Goal: Information Seeking & Learning: Learn about a topic

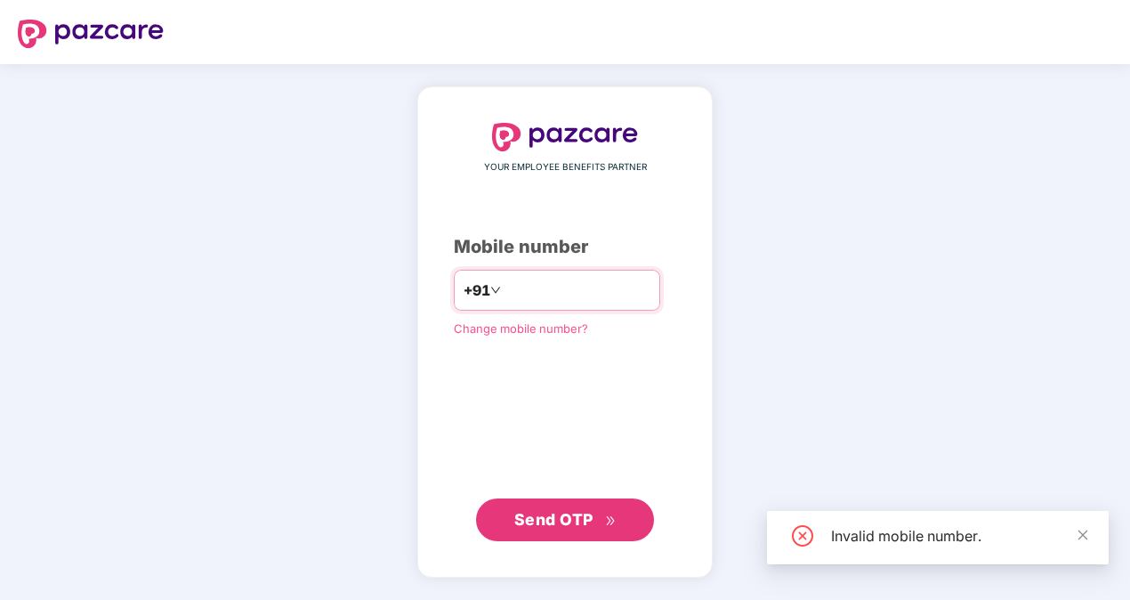
click at [505, 292] on input "**********" at bounding box center [578, 290] width 146 height 28
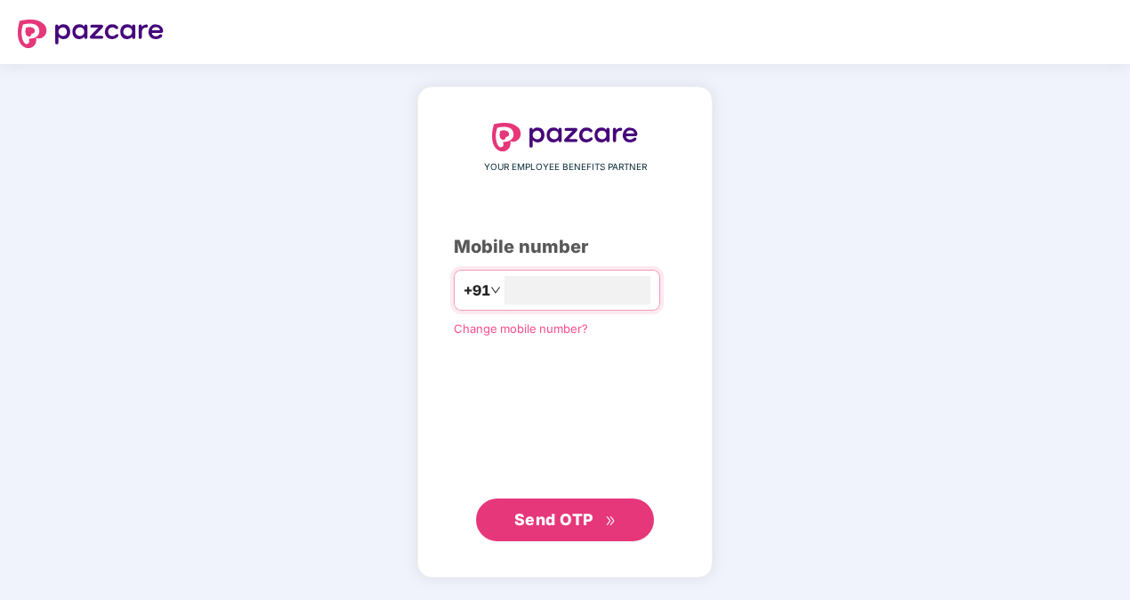
type input "**********"
click at [593, 525] on span "Send OTP" at bounding box center [553, 518] width 79 height 19
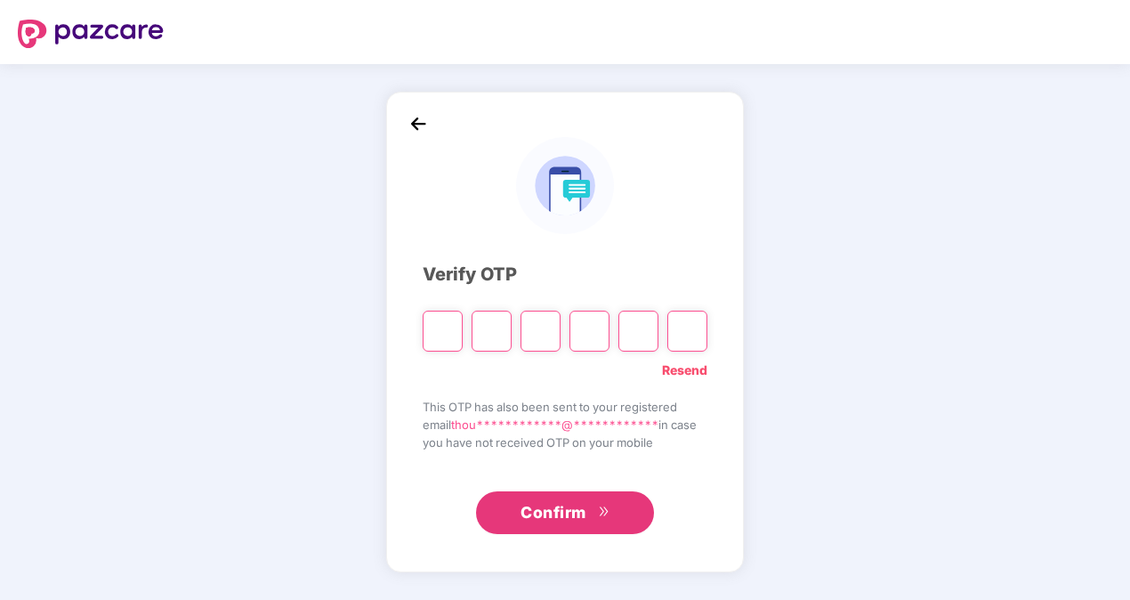
click at [910, 463] on div "**********" at bounding box center [565, 332] width 1130 height 536
click at [441, 336] on input "Please enter verification code. Digit 1" at bounding box center [443, 331] width 40 height 41
type input "*"
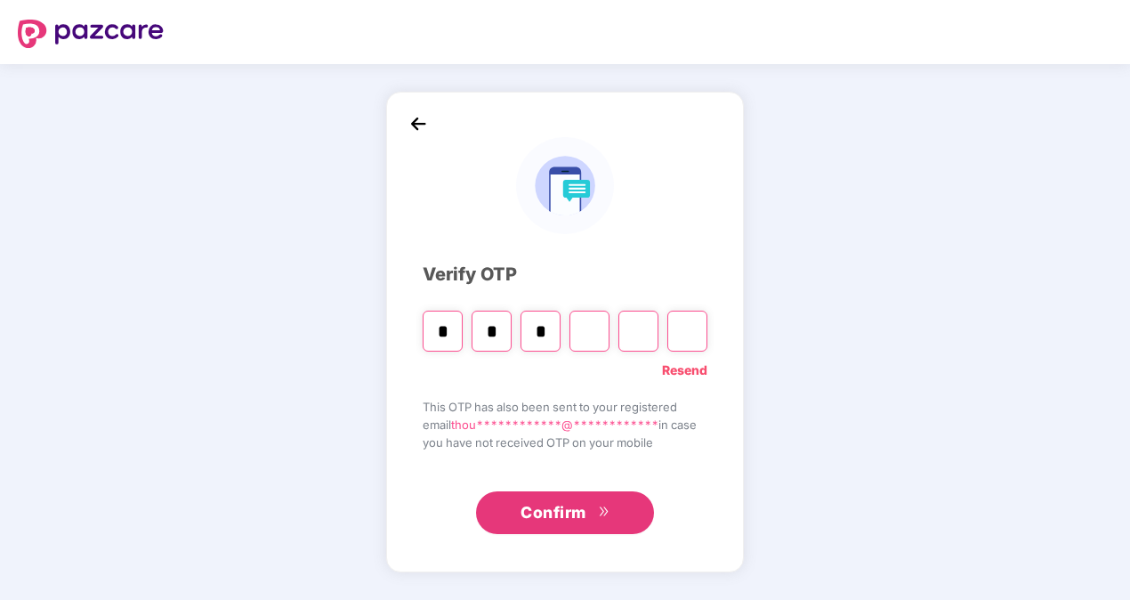
type input "*"
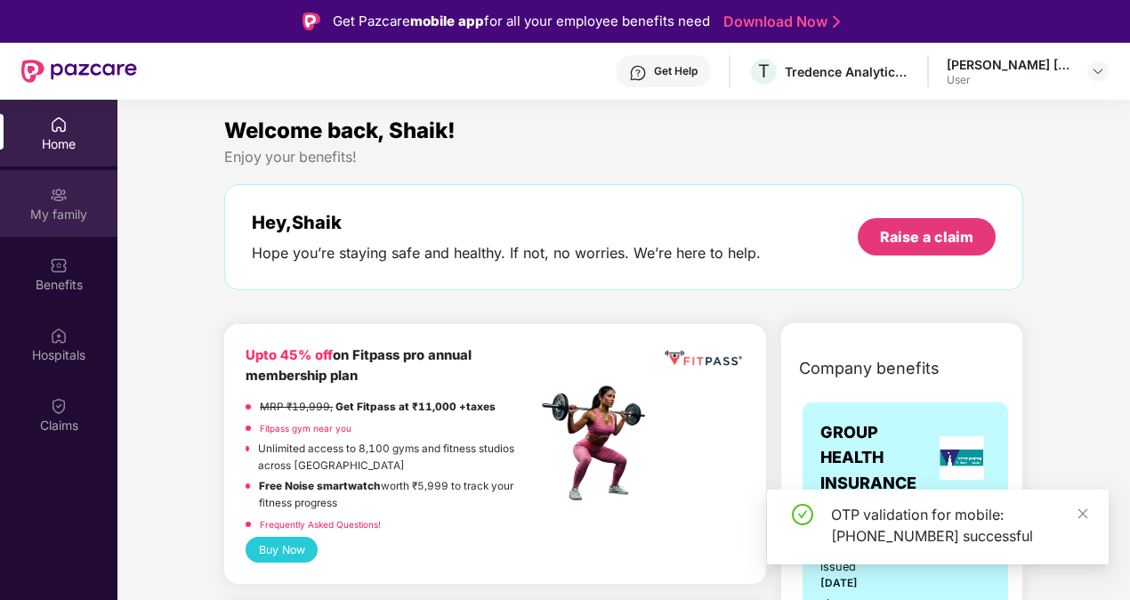
click at [68, 222] on div "My family" at bounding box center [58, 215] width 117 height 18
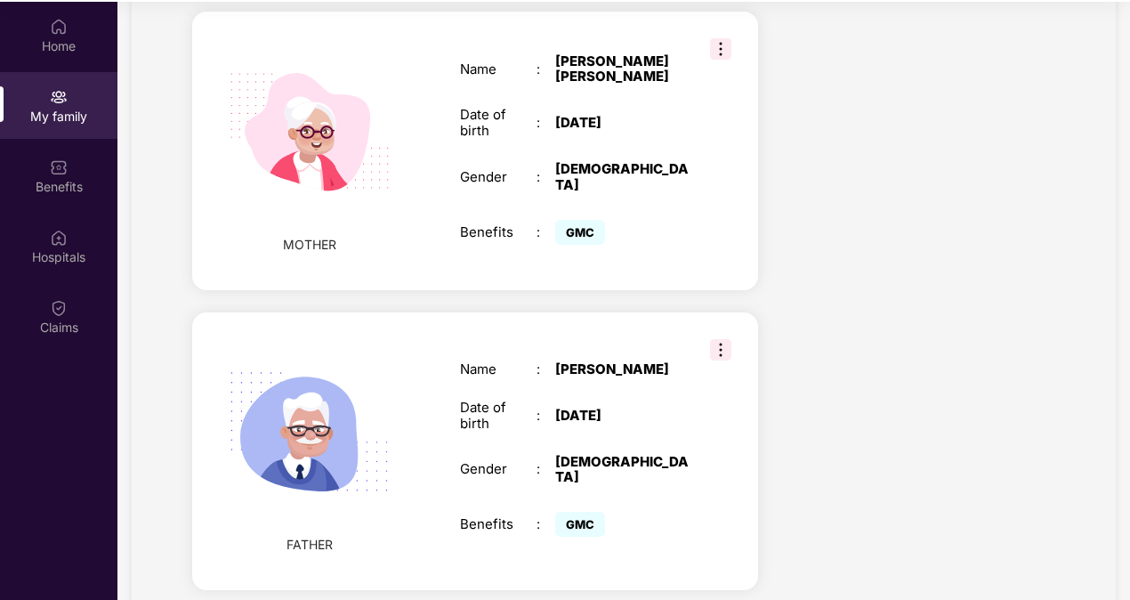
scroll to position [100, 0]
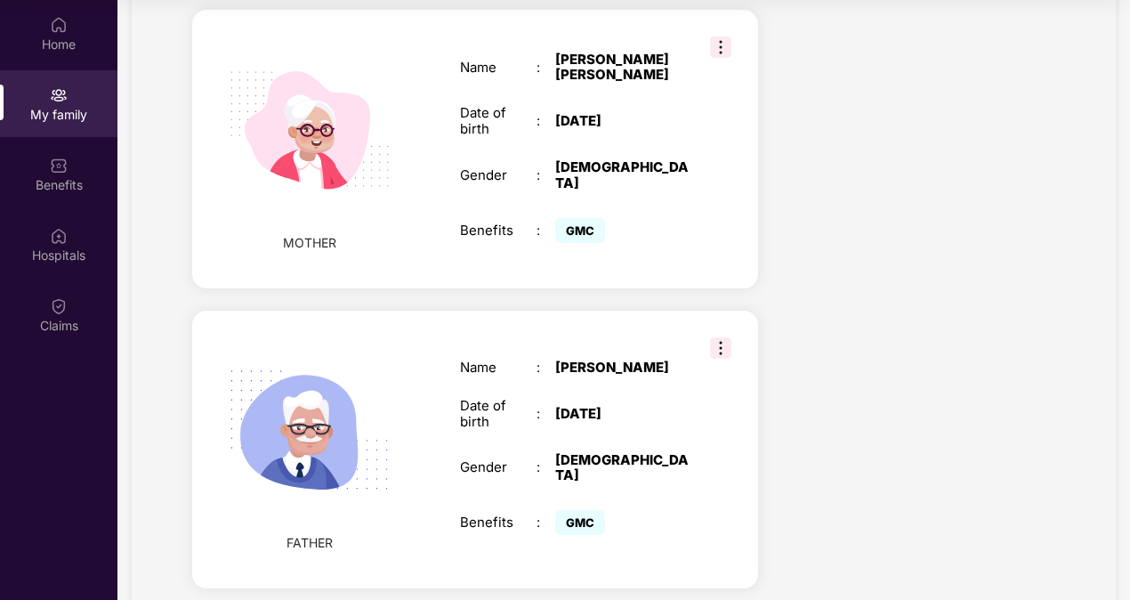
click at [716, 337] on img at bounding box center [720, 347] width 21 height 21
click at [345, 410] on img at bounding box center [310, 431] width 206 height 206
click at [578, 472] on div "Name : Shaik Jalal Bash Date of birth : 15 Sept 1967 Gender : MALE Benefits : G…" at bounding box center [574, 449] width 265 height 224
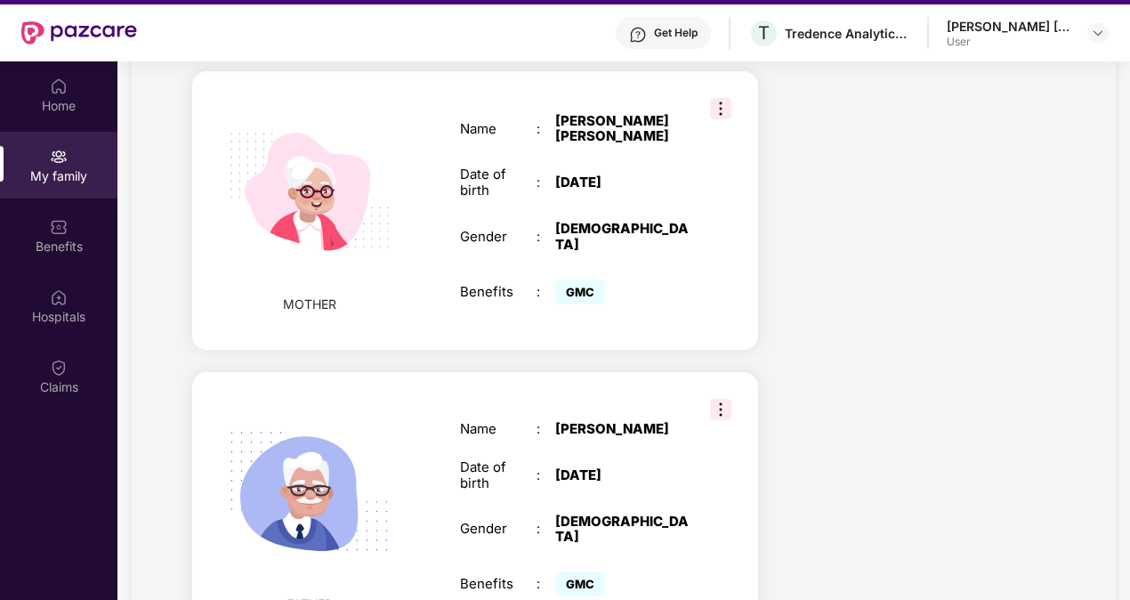
scroll to position [0, 0]
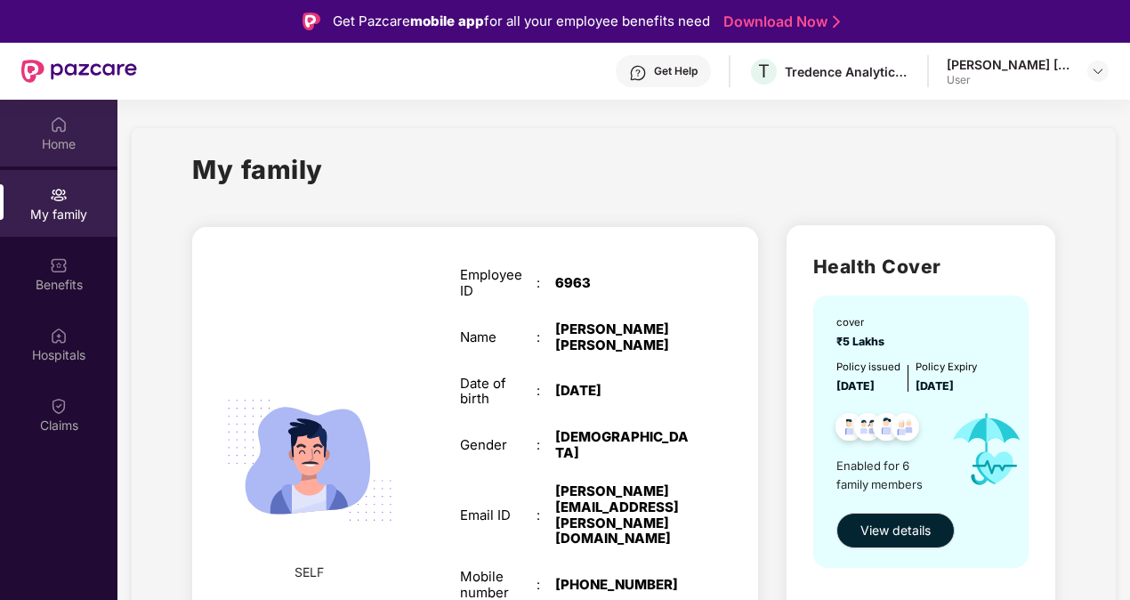
click at [71, 121] on div "Home" at bounding box center [58, 133] width 117 height 67
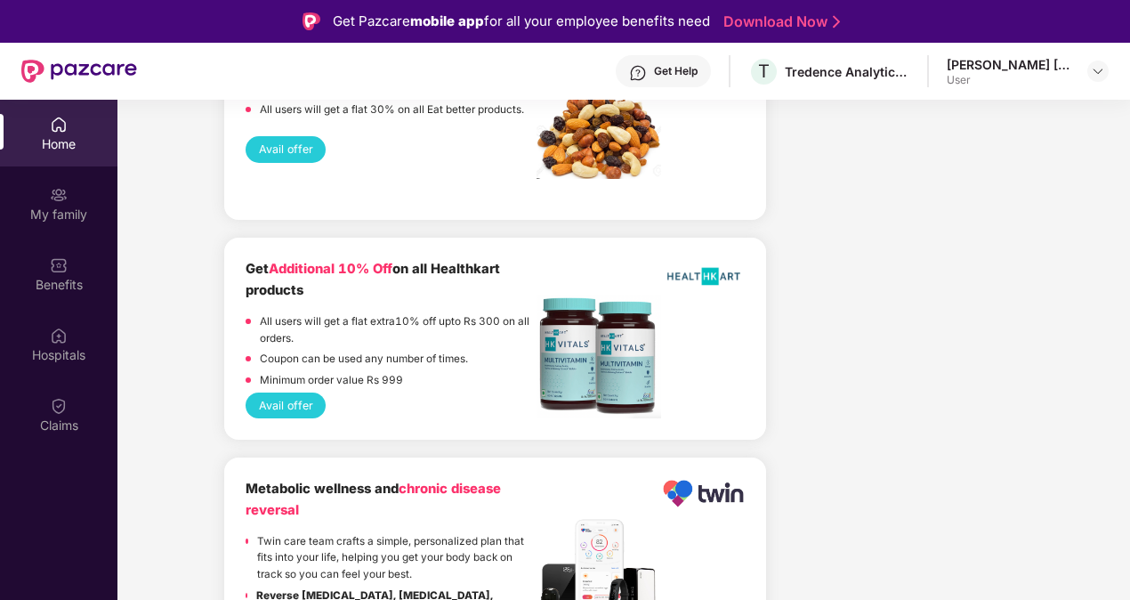
scroll to position [3346, 0]
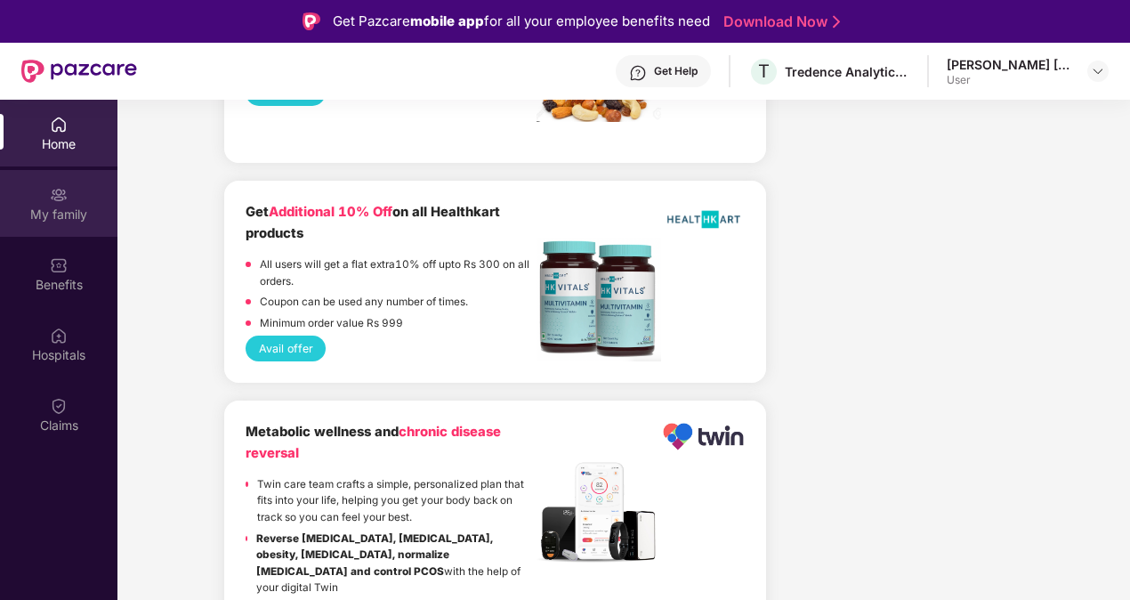
click at [78, 216] on div "My family" at bounding box center [58, 215] width 117 height 18
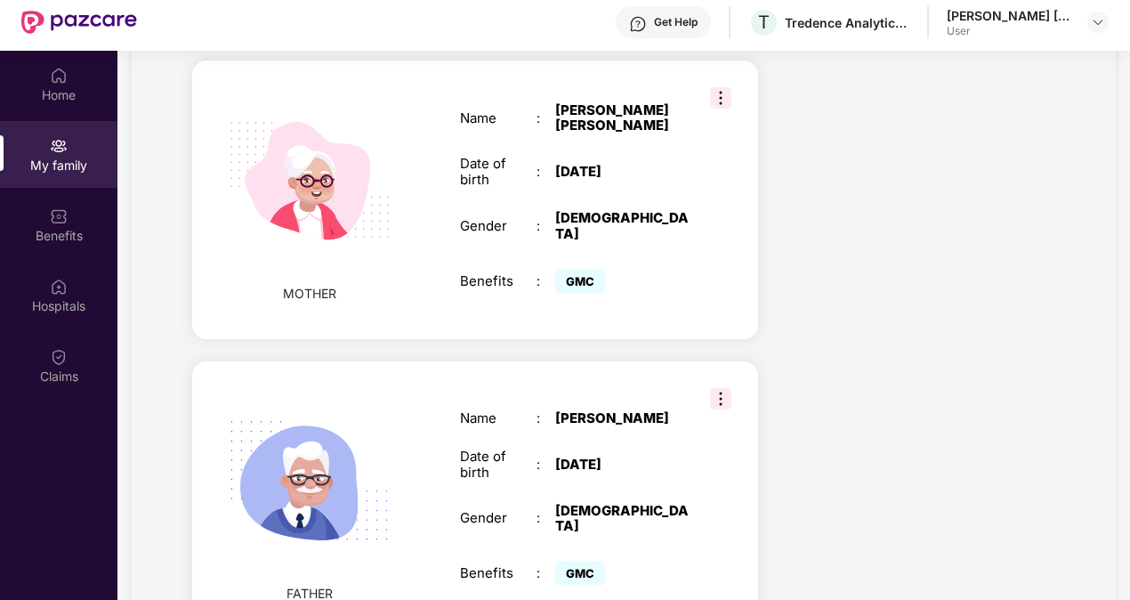
scroll to position [100, 0]
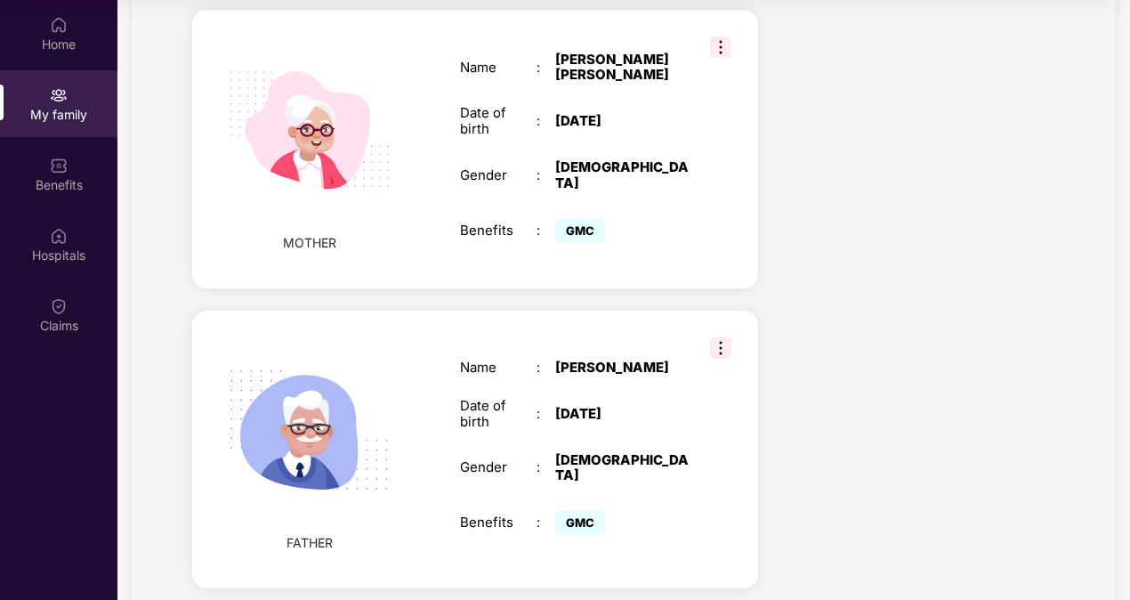
click at [716, 337] on img at bounding box center [720, 347] width 21 height 21
click at [311, 390] on img at bounding box center [310, 431] width 206 height 206
click at [614, 337] on div "Name : Shaik Jalal Bash Date of birth : 15 Sept 1967 Gender : MALE Benefits : G…" at bounding box center [574, 449] width 265 height 224
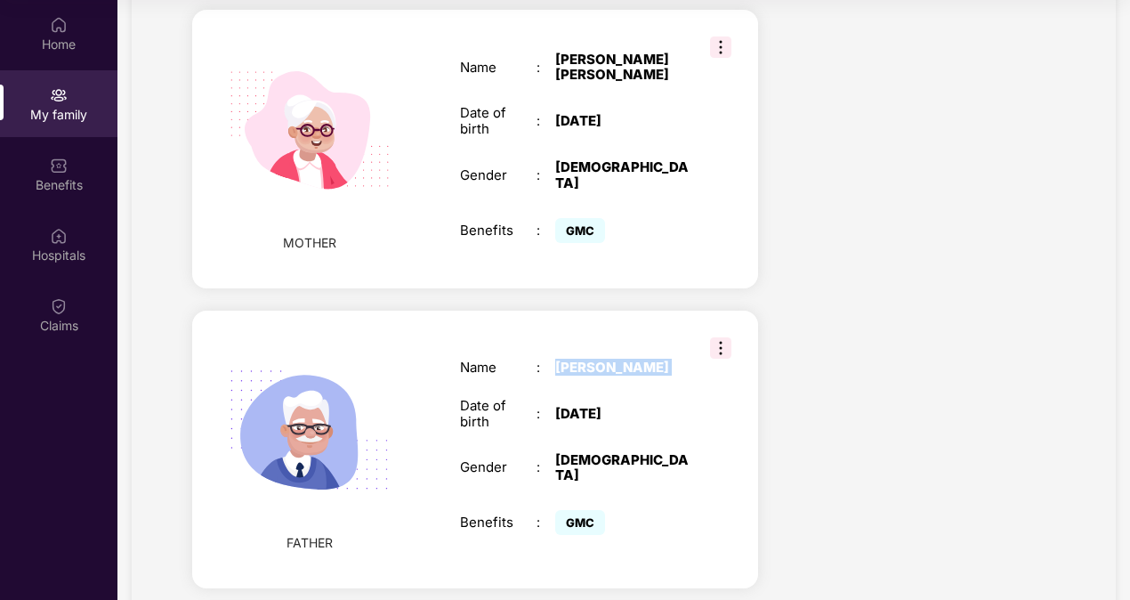
click at [614, 337] on div "Name : Shaik Jalal Bash Date of birth : 15 Sept 1967 Gender : MALE Benefits : G…" at bounding box center [574, 449] width 265 height 224
drag, startPoint x: 614, startPoint y: 303, endPoint x: 722, endPoint y: 290, distance: 108.4
click at [722, 337] on img at bounding box center [720, 347] width 21 height 21
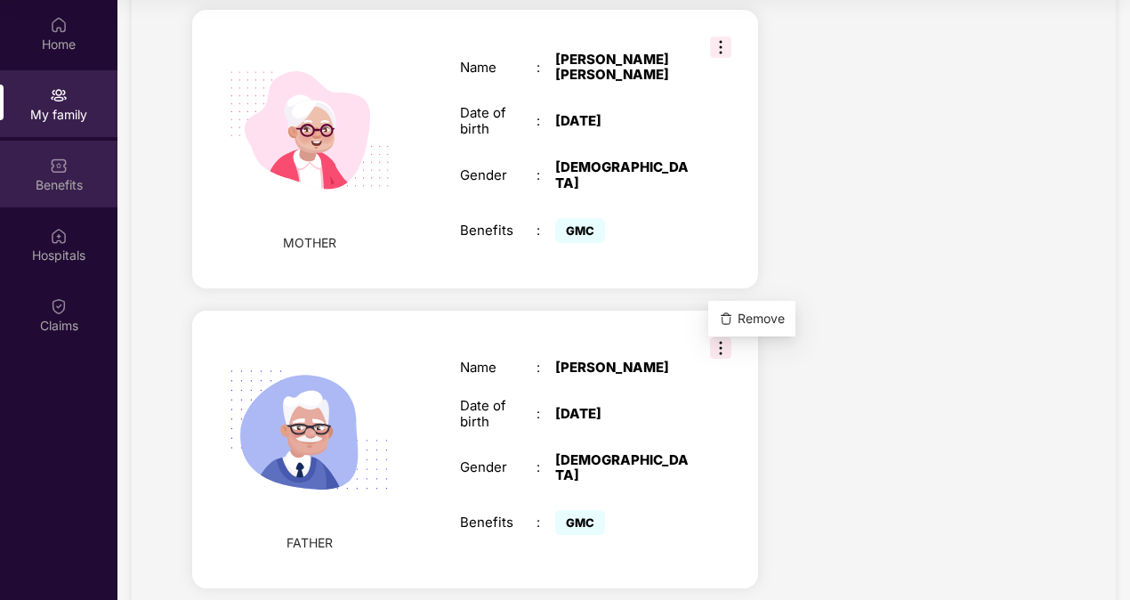
click at [50, 190] on div "Benefits" at bounding box center [58, 185] width 117 height 18
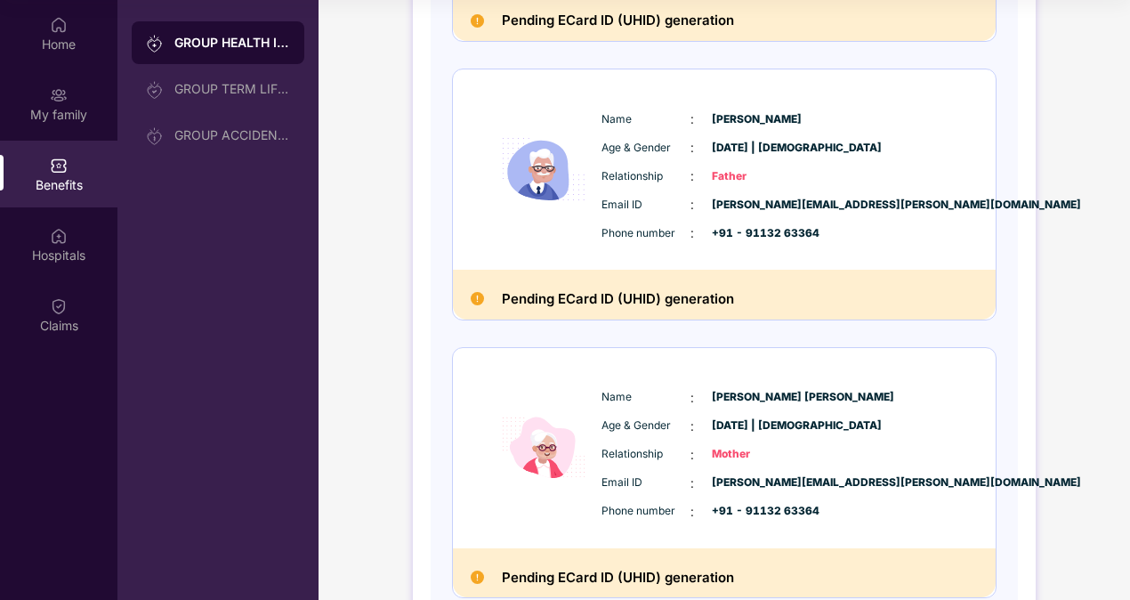
scroll to position [1301, 0]
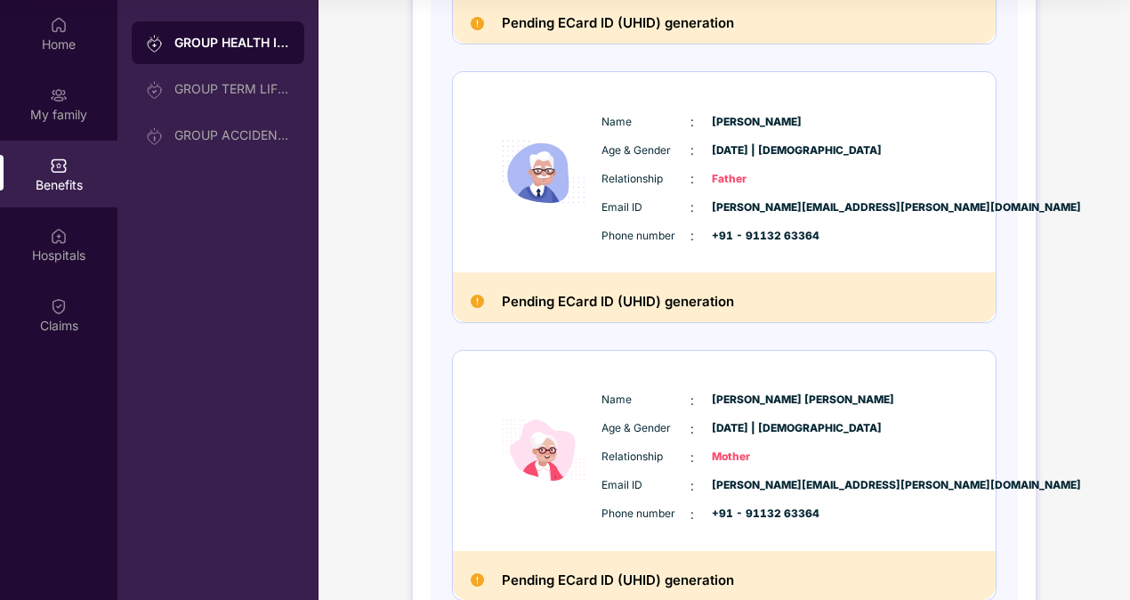
click at [809, 274] on div "Pending ECard ID (UHID) generation" at bounding box center [724, 297] width 543 height 50
click at [732, 171] on span "Father" at bounding box center [756, 179] width 89 height 17
click at [249, 97] on div "GROUP TERM LIFE INSURANCE" at bounding box center [218, 89] width 173 height 43
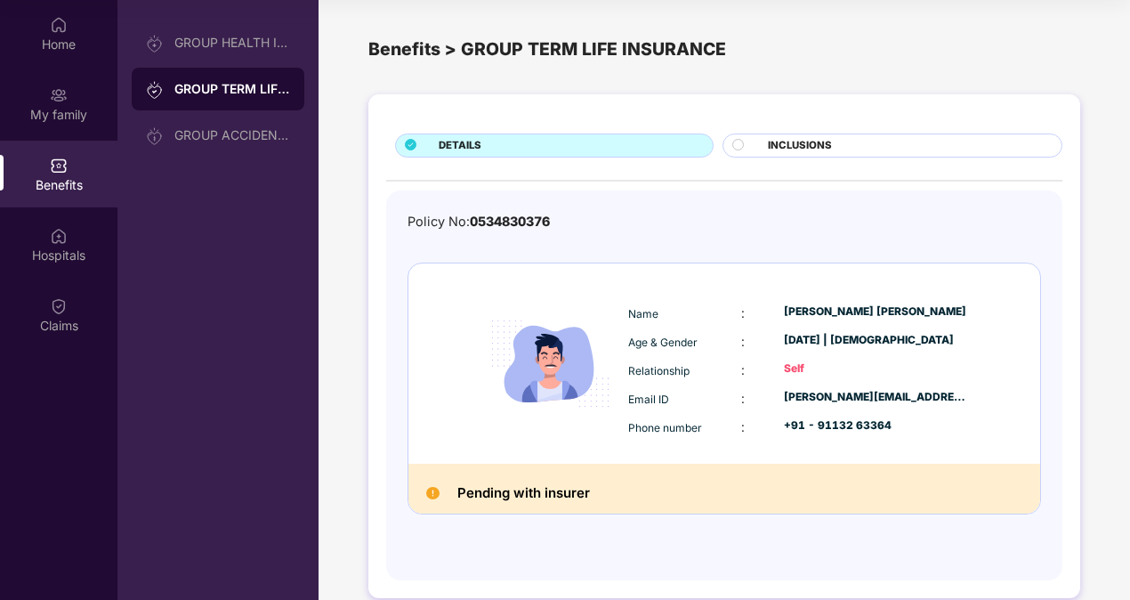
scroll to position [23, 0]
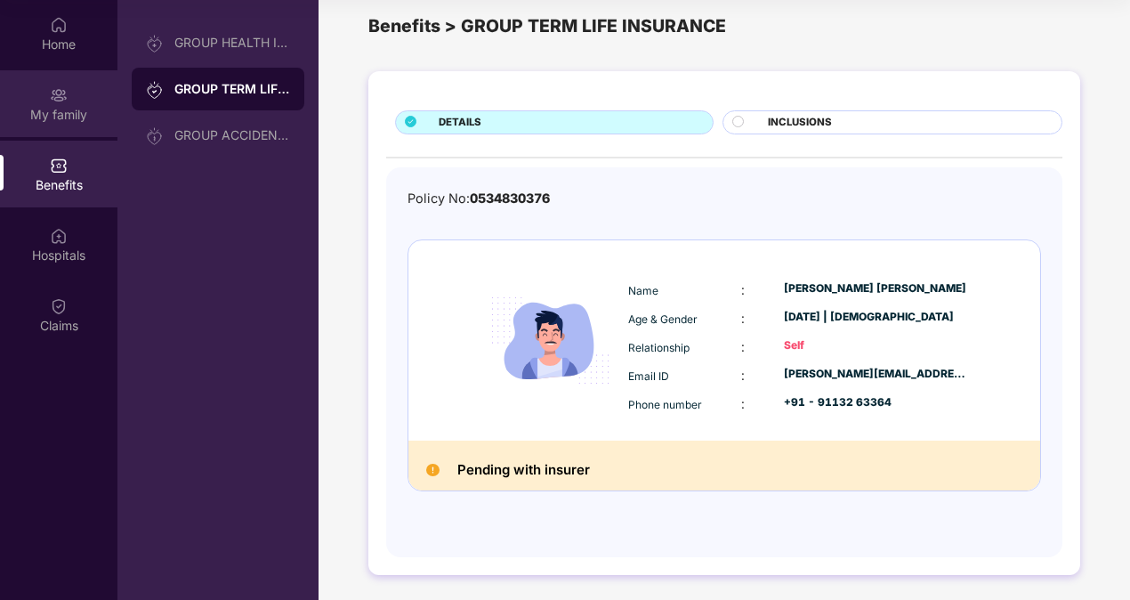
click at [57, 101] on img at bounding box center [59, 95] width 18 height 18
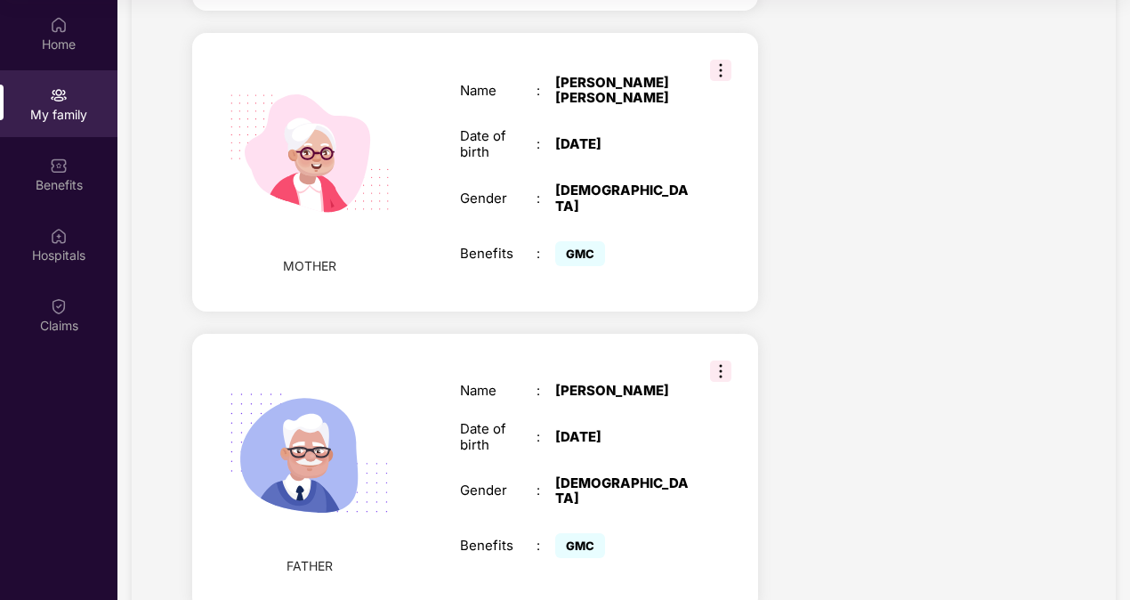
scroll to position [1557, 0]
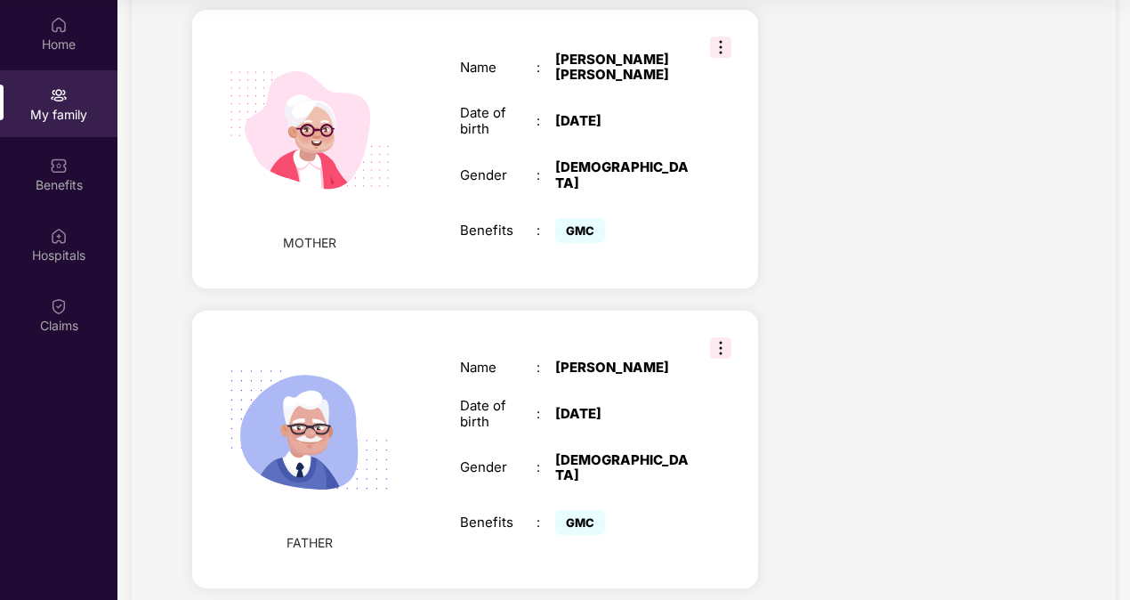
click at [328, 397] on img at bounding box center [310, 431] width 206 height 206
click at [723, 337] on img at bounding box center [720, 347] width 21 height 21
click at [651, 182] on div "Name : Shaik Shahidha Begam Date of birth : 01 Jan 1971 Gender : FEMALE Benefit…" at bounding box center [574, 149] width 265 height 240
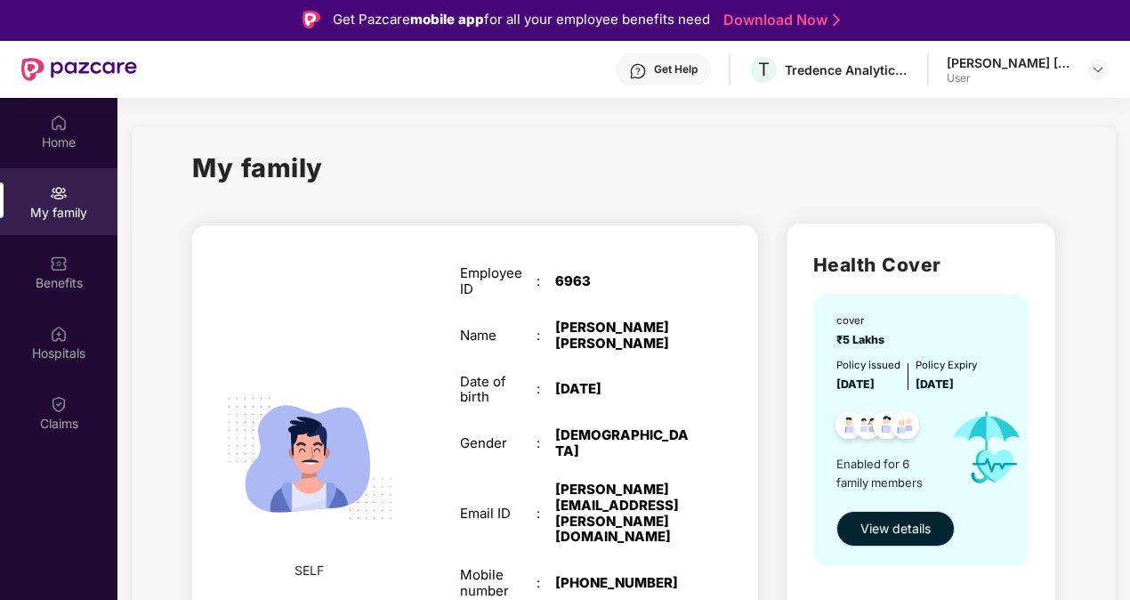
scroll to position [0, 0]
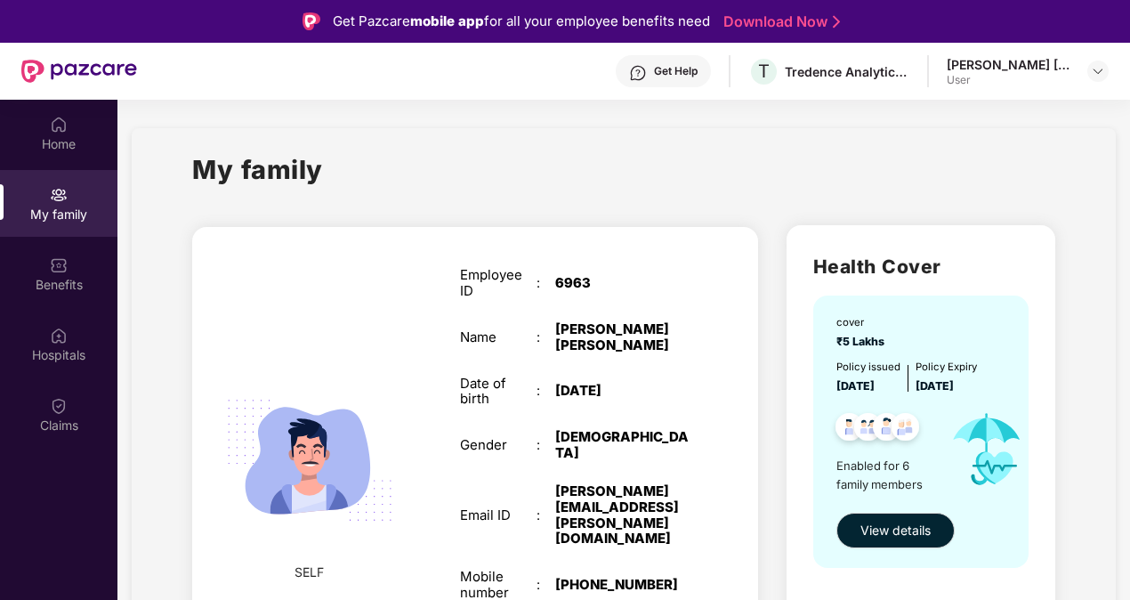
click at [708, 174] on div "My family" at bounding box center [623, 180] width 863 height 61
click at [1096, 79] on div at bounding box center [1098, 71] width 21 height 21
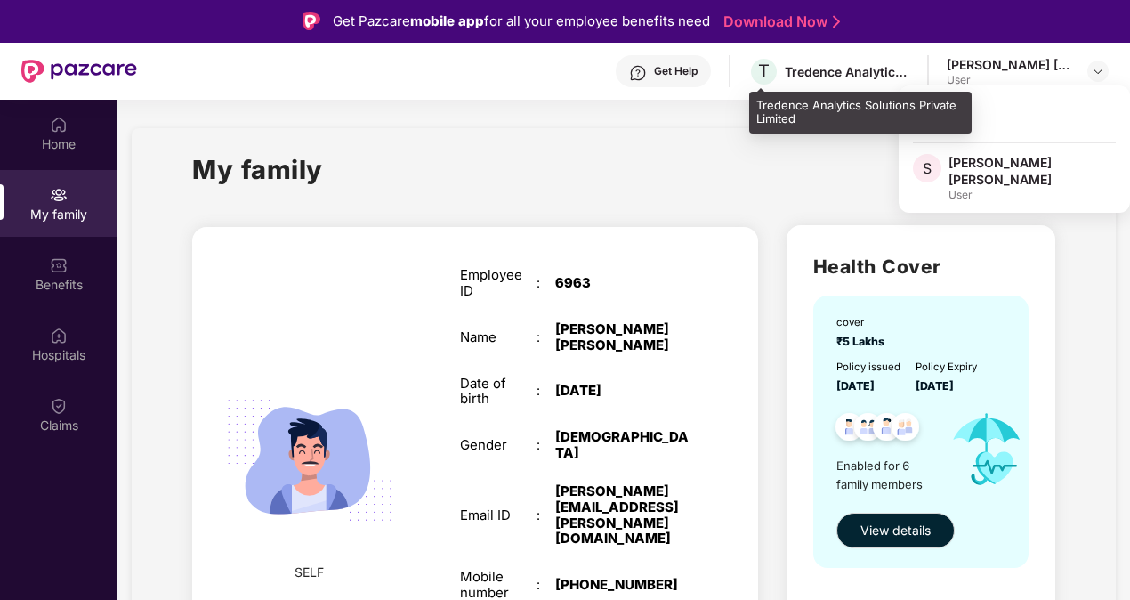
click at [846, 77] on div "Tredence Analytics Solutions Private Limited" at bounding box center [847, 71] width 125 height 17
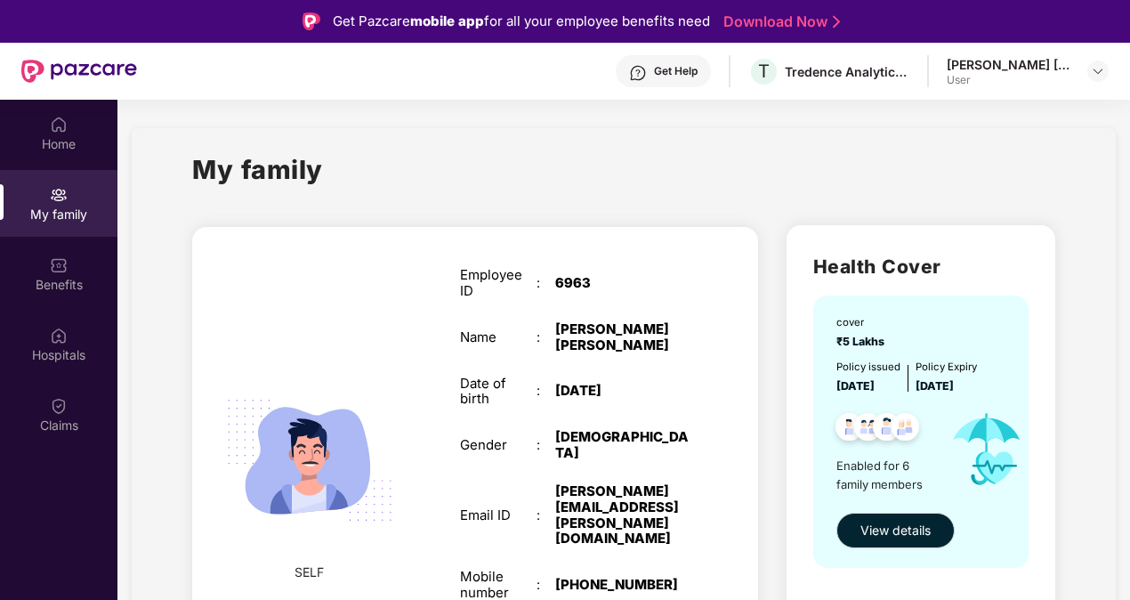
click at [680, 163] on div "My family" at bounding box center [623, 180] width 863 height 61
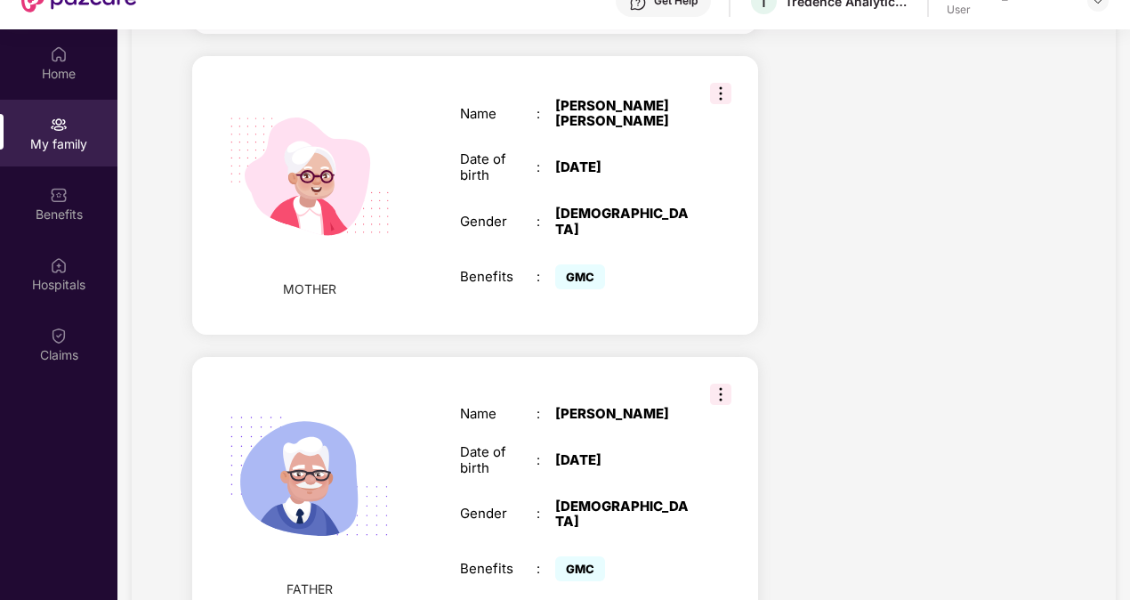
scroll to position [1557, 0]
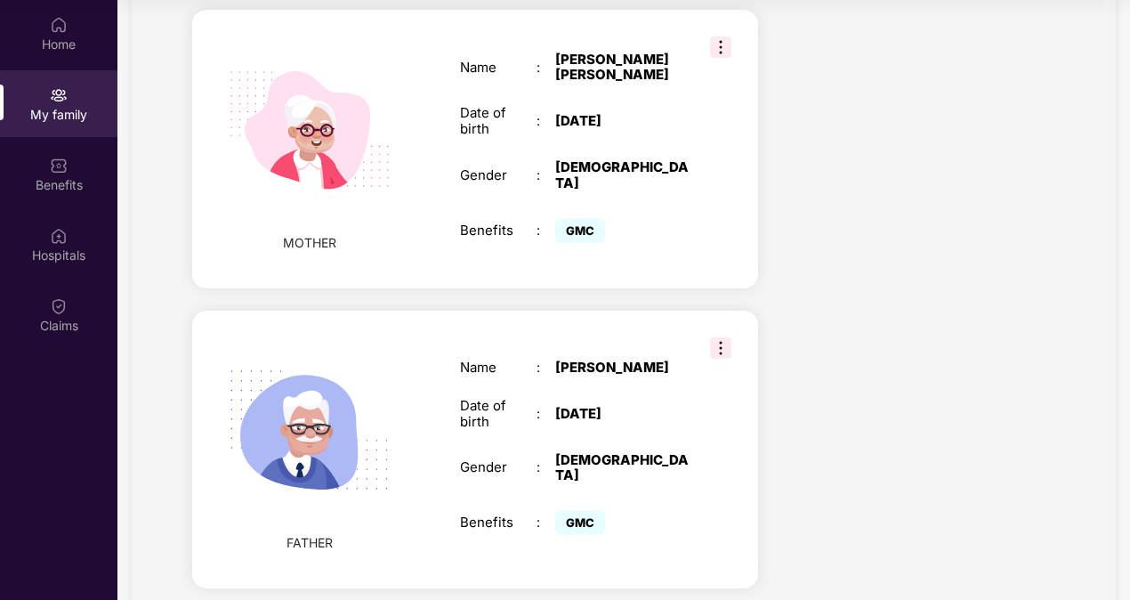
click at [713, 337] on img at bounding box center [720, 347] width 21 height 21
click at [723, 337] on img at bounding box center [720, 347] width 21 height 21
click at [612, 337] on div "Name : Shaik Jalal Bash Date of birth : 15 Sept 1967 Gender : MALE Benefits : G…" at bounding box center [574, 449] width 265 height 224
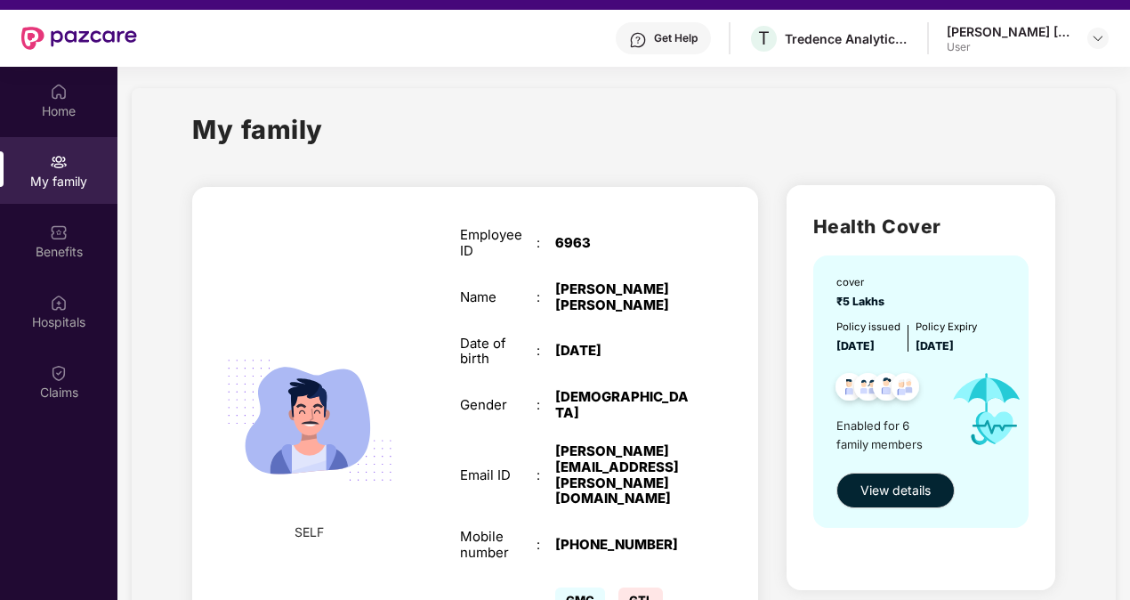
scroll to position [0, 0]
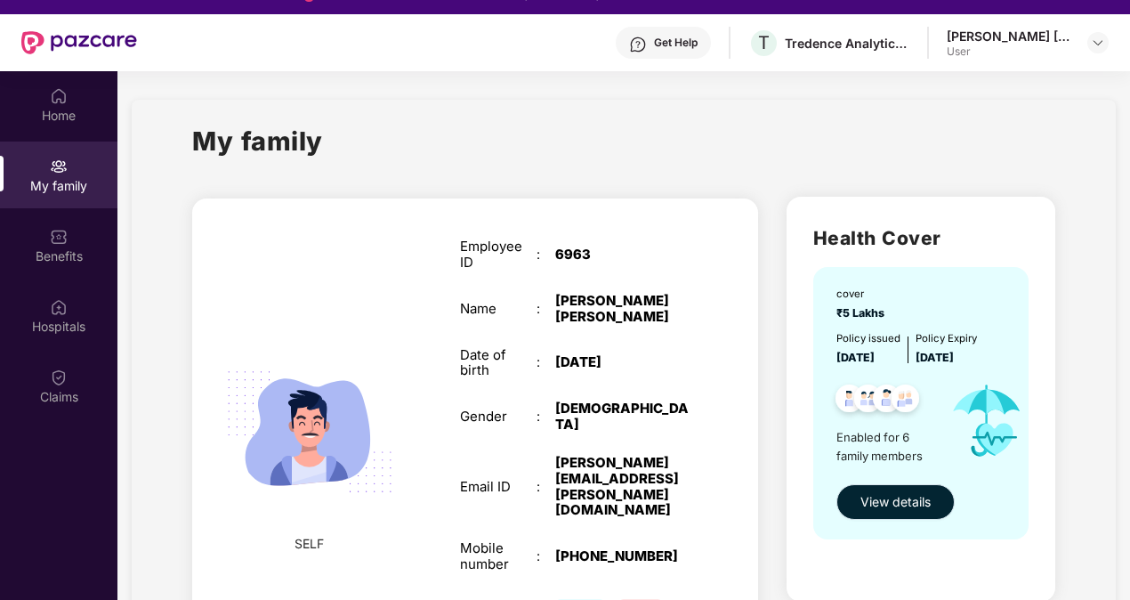
click at [895, 497] on span "View details" at bounding box center [896, 502] width 70 height 20
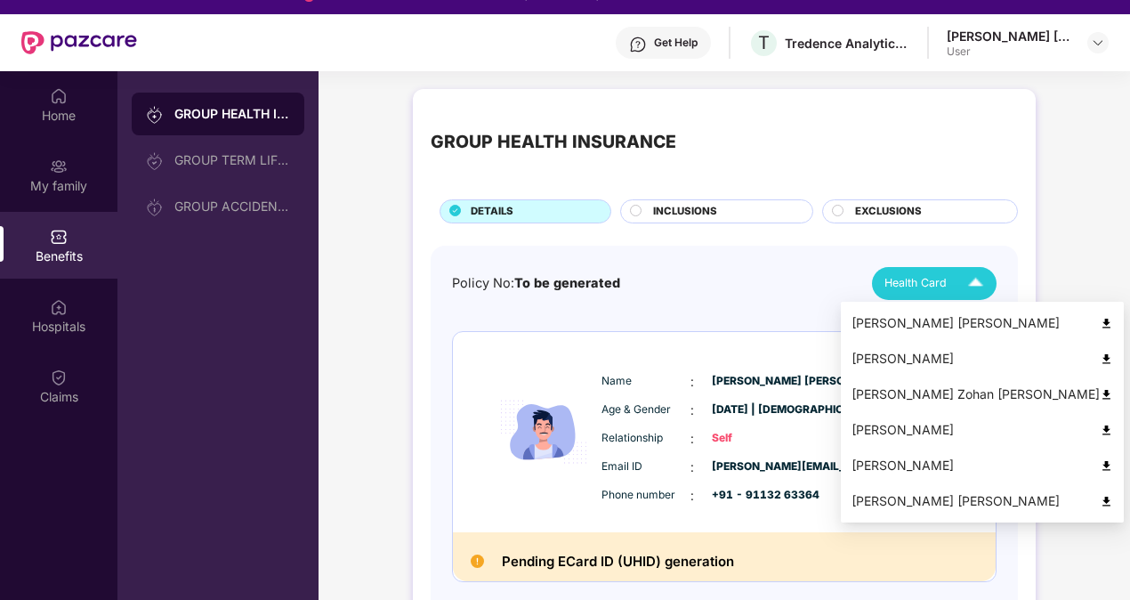
click at [934, 279] on span "Health Card" at bounding box center [916, 283] width 62 height 18
click at [921, 466] on div "Shaik Jalal Bash" at bounding box center [983, 466] width 262 height 20
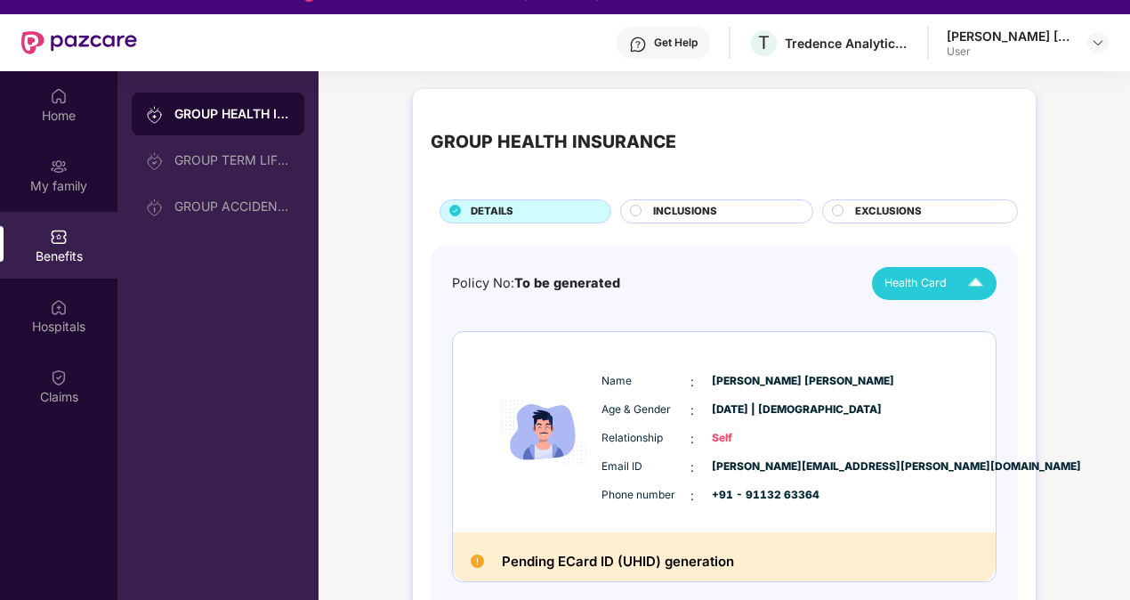
click at [721, 205] on div "INCLUSIONS" at bounding box center [723, 213] width 159 height 19
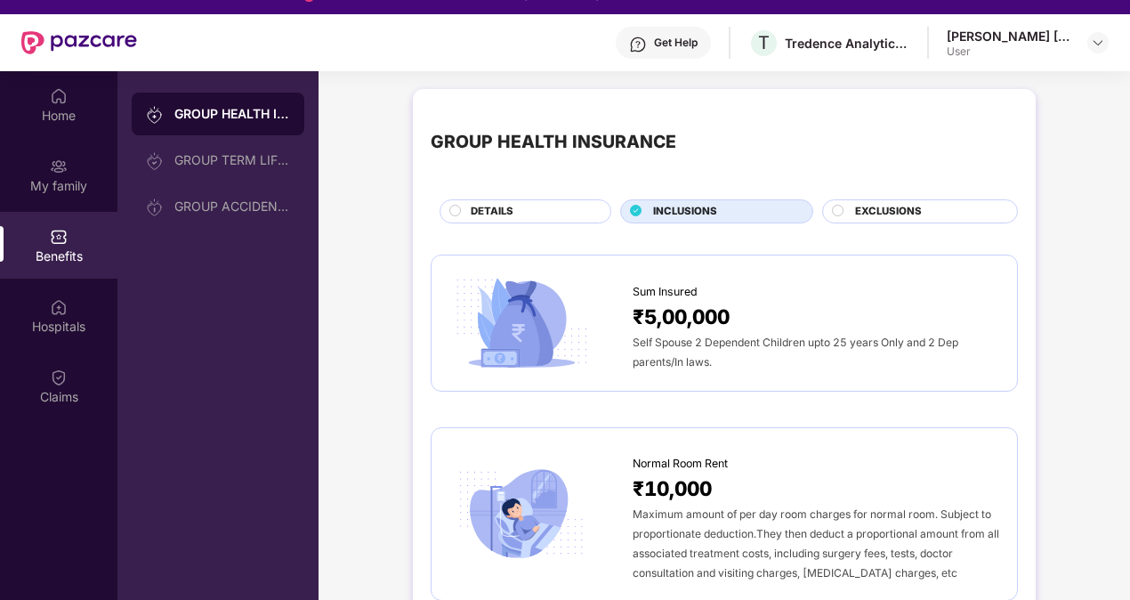
click at [559, 219] on div "DETAILS" at bounding box center [532, 213] width 140 height 19
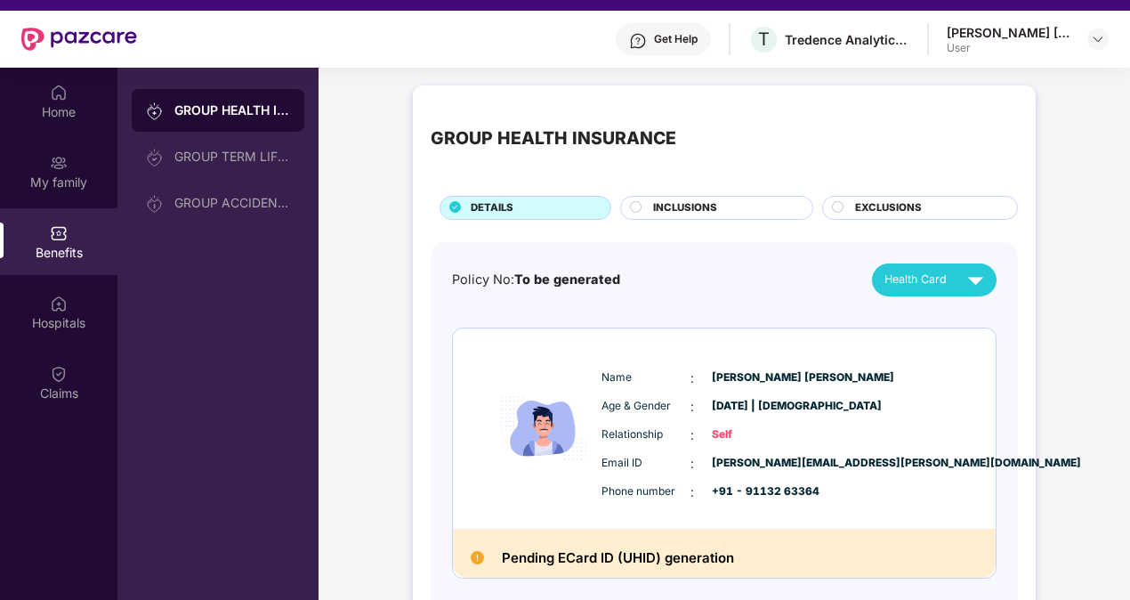
scroll to position [28, 0]
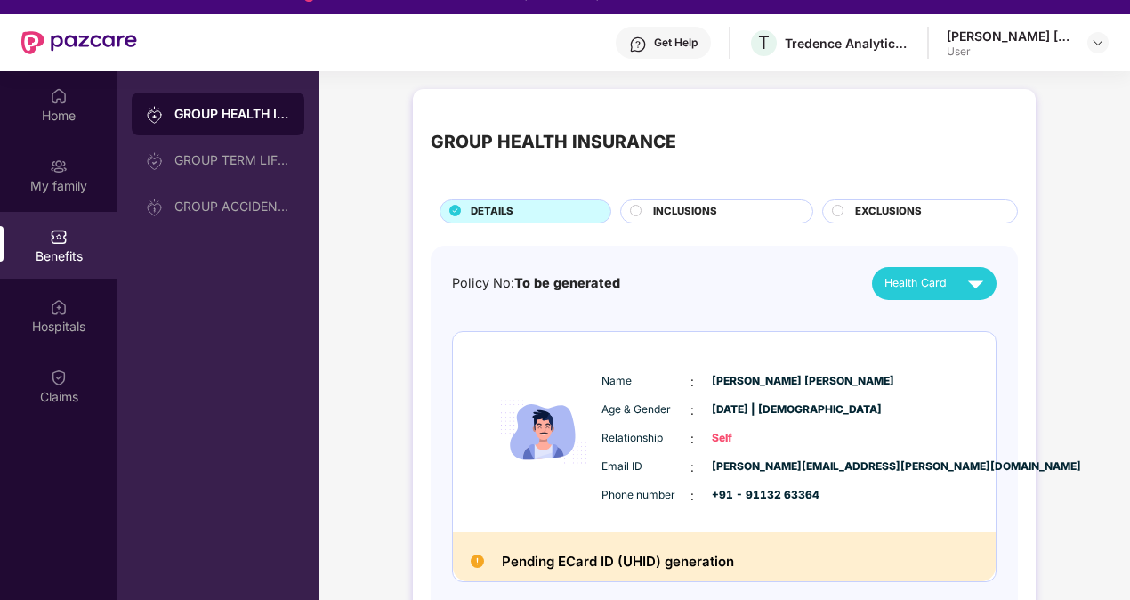
click at [879, 217] on span "EXCLUSIONS" at bounding box center [888, 212] width 67 height 16
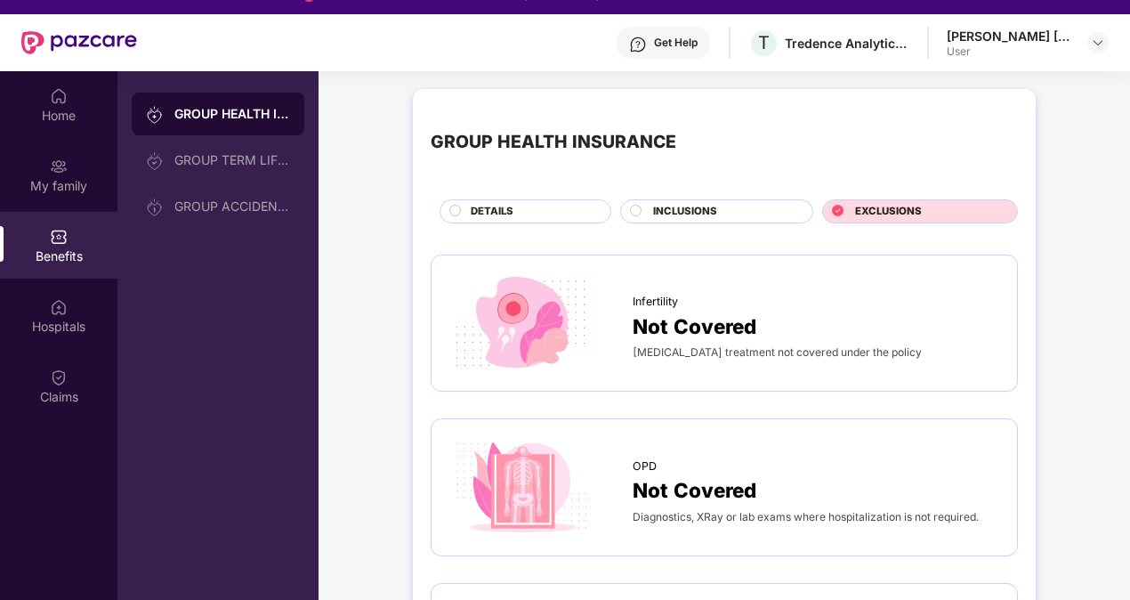
click at [785, 347] on span "Infertility treatment not covered under the policy" at bounding box center [777, 351] width 289 height 13
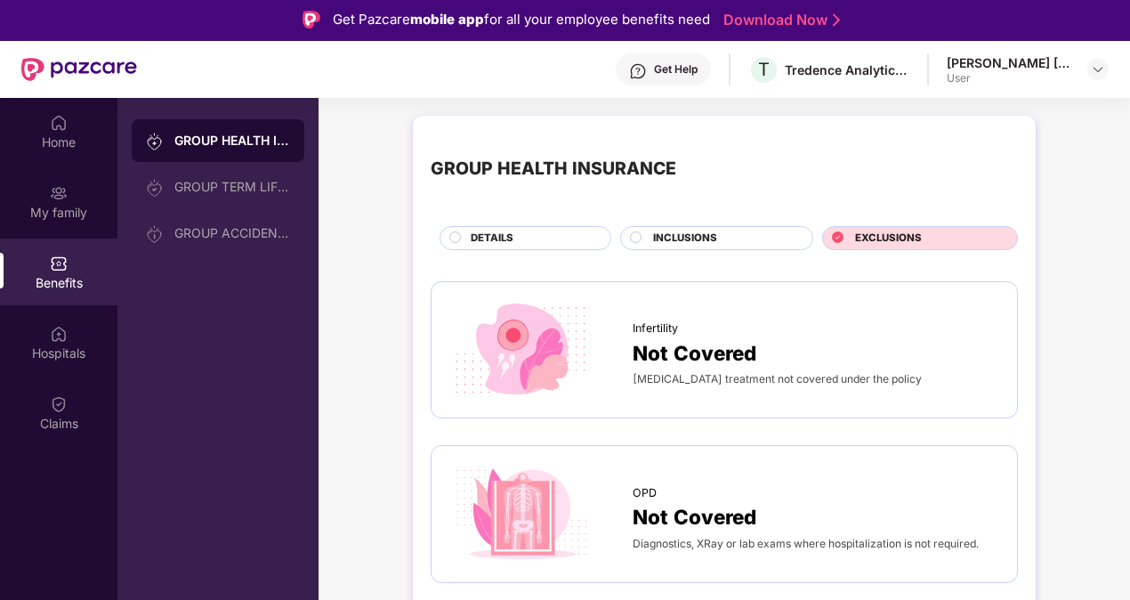
scroll to position [0, 0]
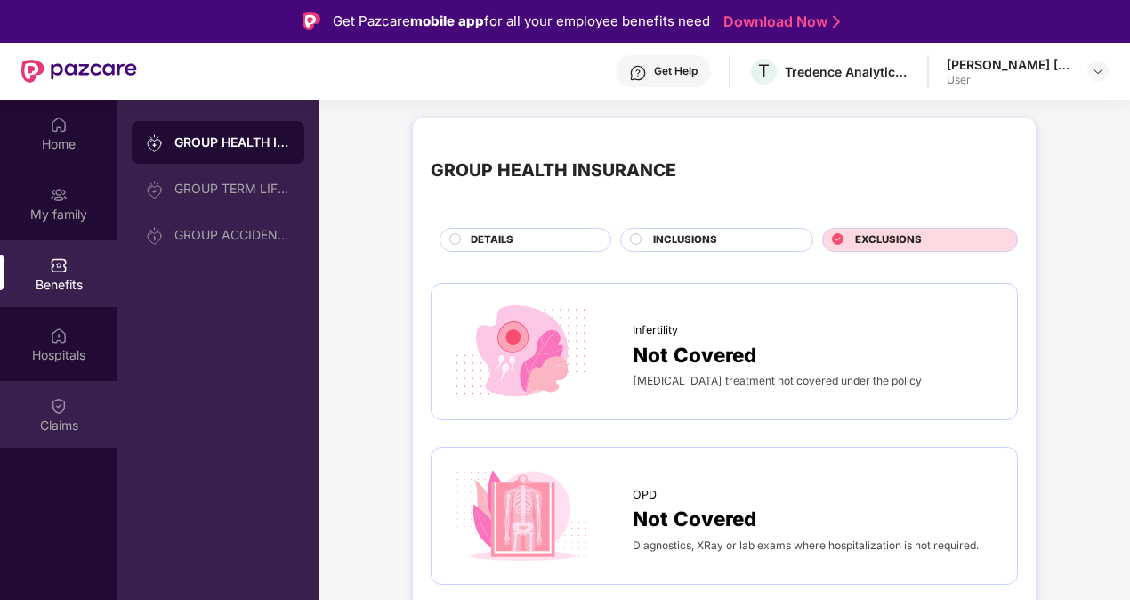
click at [44, 404] on div "Claims" at bounding box center [58, 414] width 117 height 67
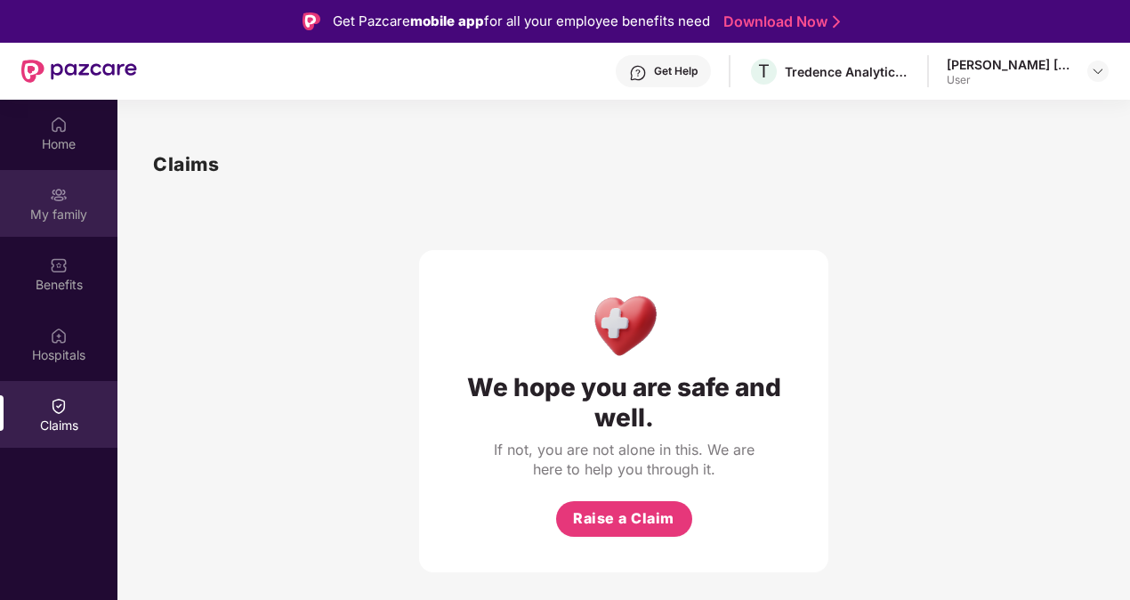
click at [58, 173] on div "My family" at bounding box center [58, 203] width 117 height 67
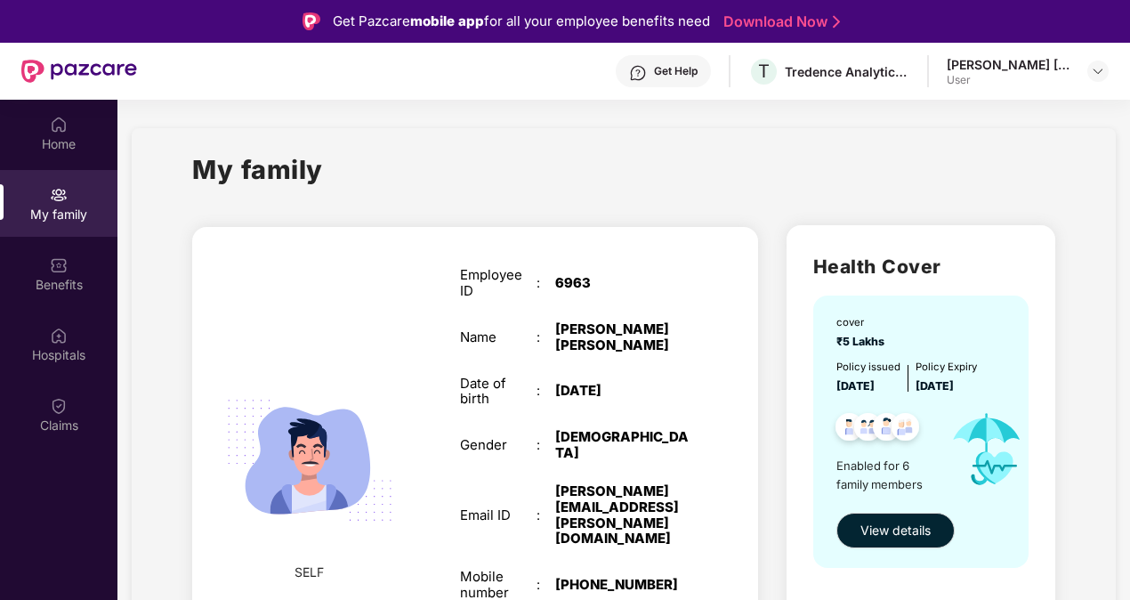
click at [454, 513] on div "Employee ID : 6963 Name : Shaik Thoushif Ahammad Date of birth : 06 Apr 1988 Ge…" at bounding box center [574, 478] width 265 height 467
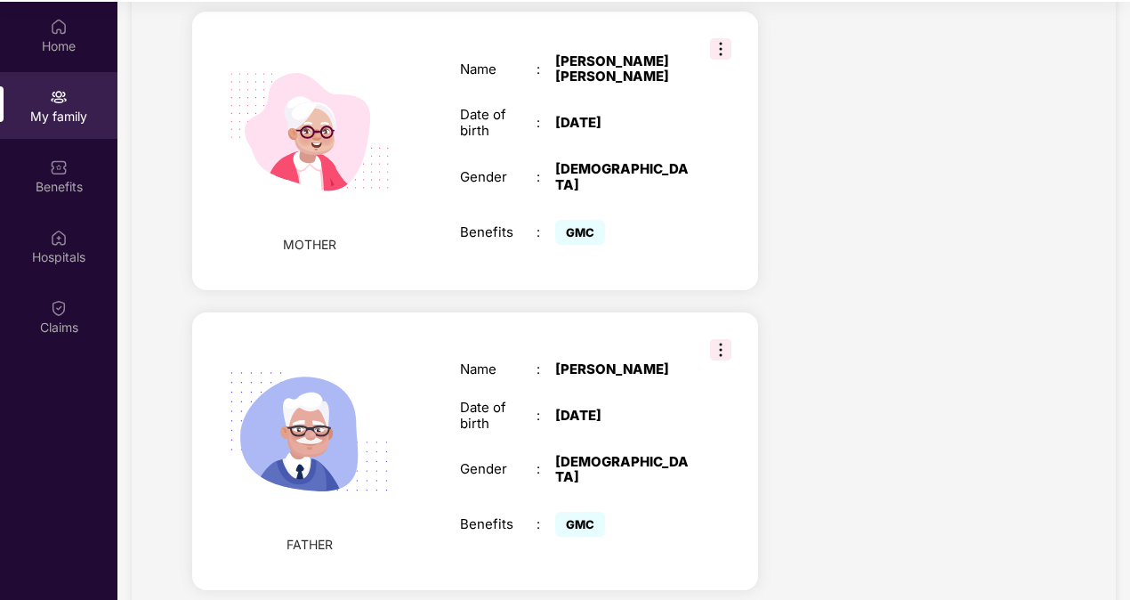
scroll to position [100, 0]
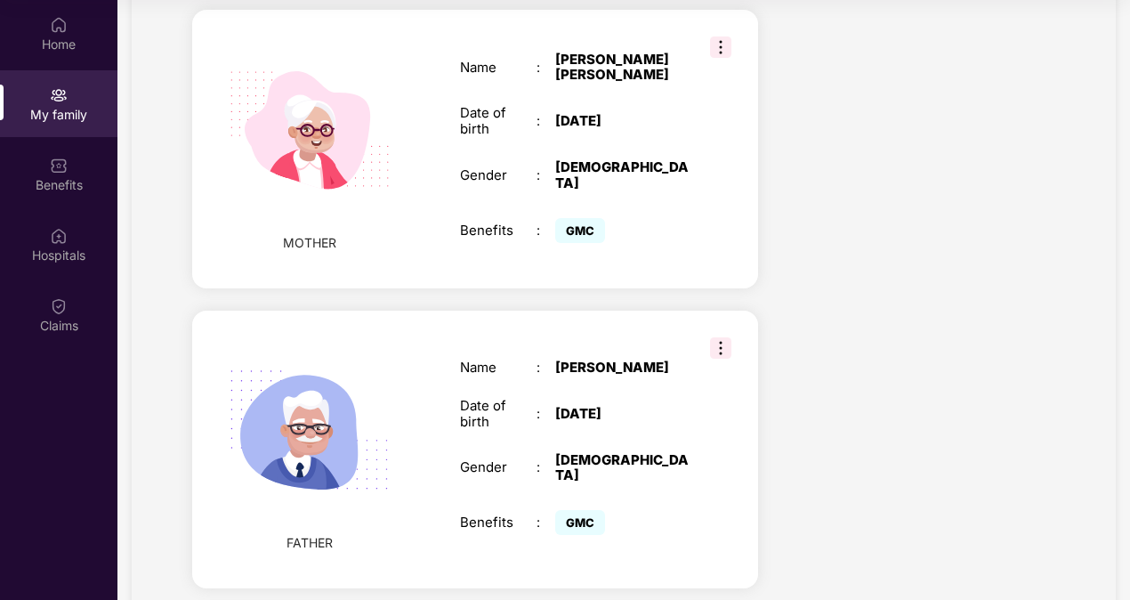
click at [365, 406] on img at bounding box center [310, 431] width 206 height 206
click at [549, 459] on div ":" at bounding box center [546, 467] width 19 height 16
click at [728, 337] on img at bounding box center [720, 347] width 21 height 21
click at [537, 337] on div "Name : Shaik Jalal Bash Date of birth : 15 Sept 1967 Gender : MALE Benefits : G…" at bounding box center [574, 449] width 265 height 224
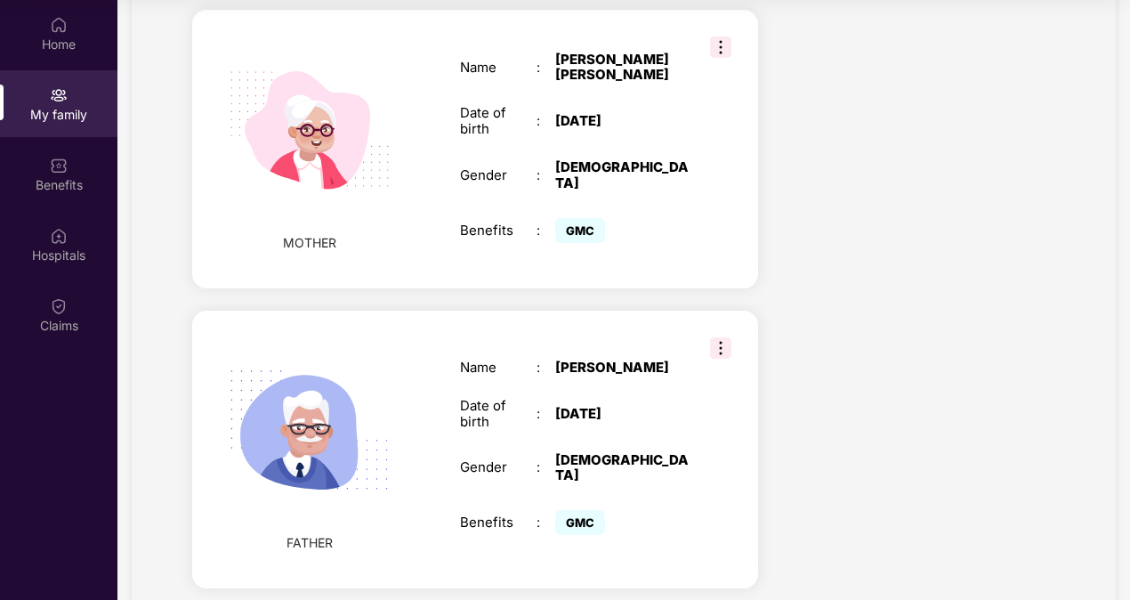
click at [487, 360] on div "Name" at bounding box center [498, 368] width 77 height 16
drag, startPoint x: 487, startPoint y: 316, endPoint x: 580, endPoint y: 314, distance: 93.5
click at [580, 360] on div "Shaik Jalal Bash" at bounding box center [621, 368] width 133 height 16
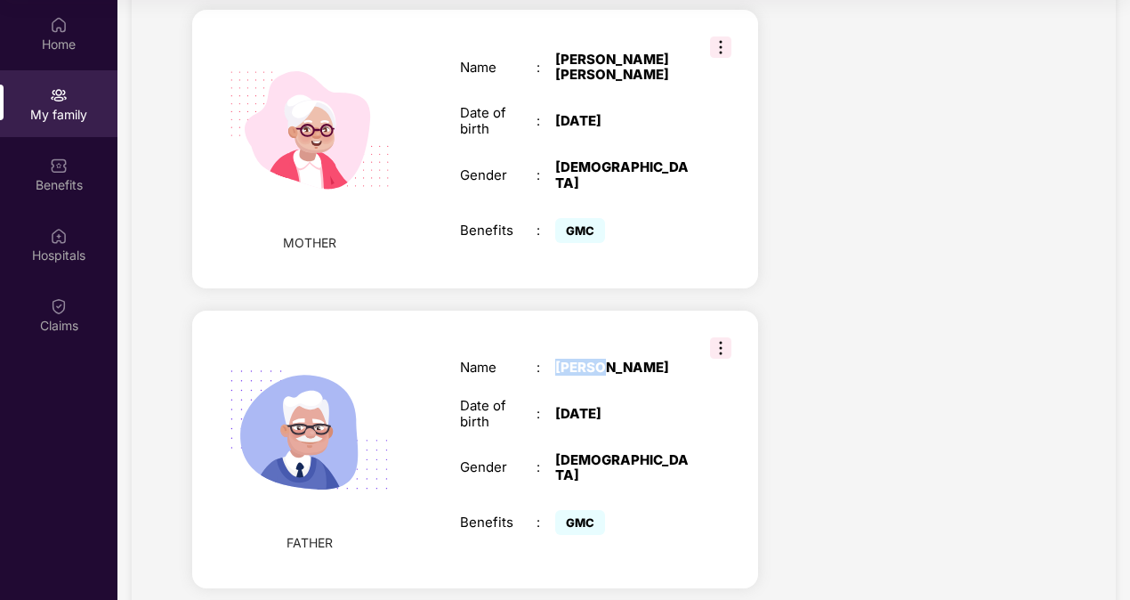
click at [580, 360] on div "Shaik Jalal Bash" at bounding box center [621, 368] width 133 height 16
drag, startPoint x: 580, startPoint y: 314, endPoint x: 577, endPoint y: 392, distance: 77.5
click at [577, 392] on div "Name : Shaik Jalal Bash Date of birth : 15 Sept 1967 Gender : MALE Benefits : G…" at bounding box center [574, 449] width 265 height 224
click at [719, 337] on img at bounding box center [720, 347] width 21 height 21
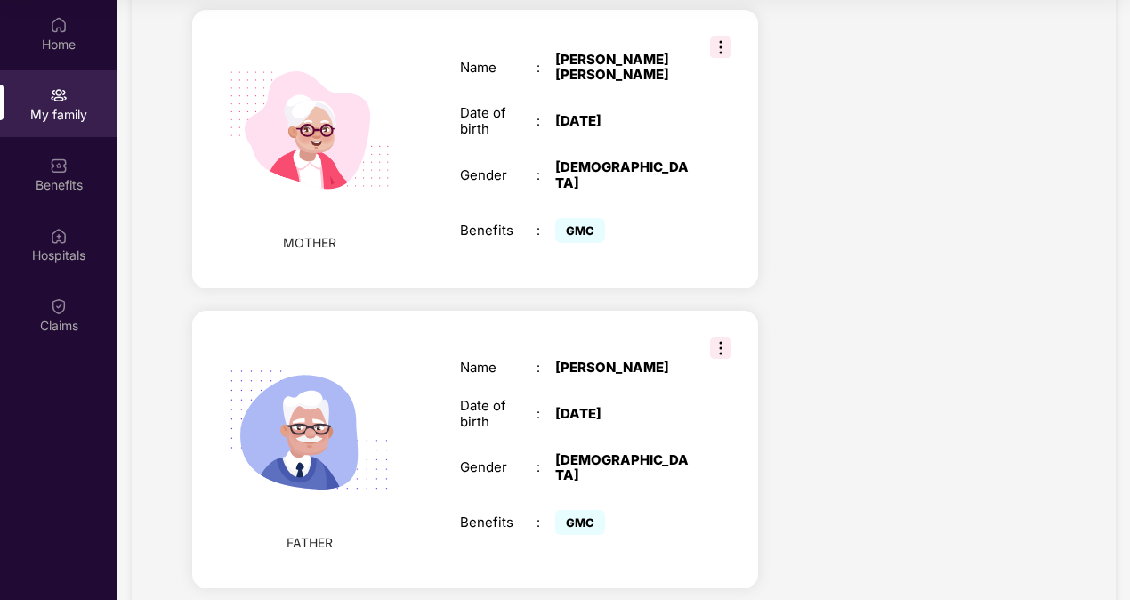
click at [594, 360] on div "Shaik Jalal Bash" at bounding box center [621, 368] width 133 height 16
click at [336, 377] on img at bounding box center [310, 431] width 206 height 206
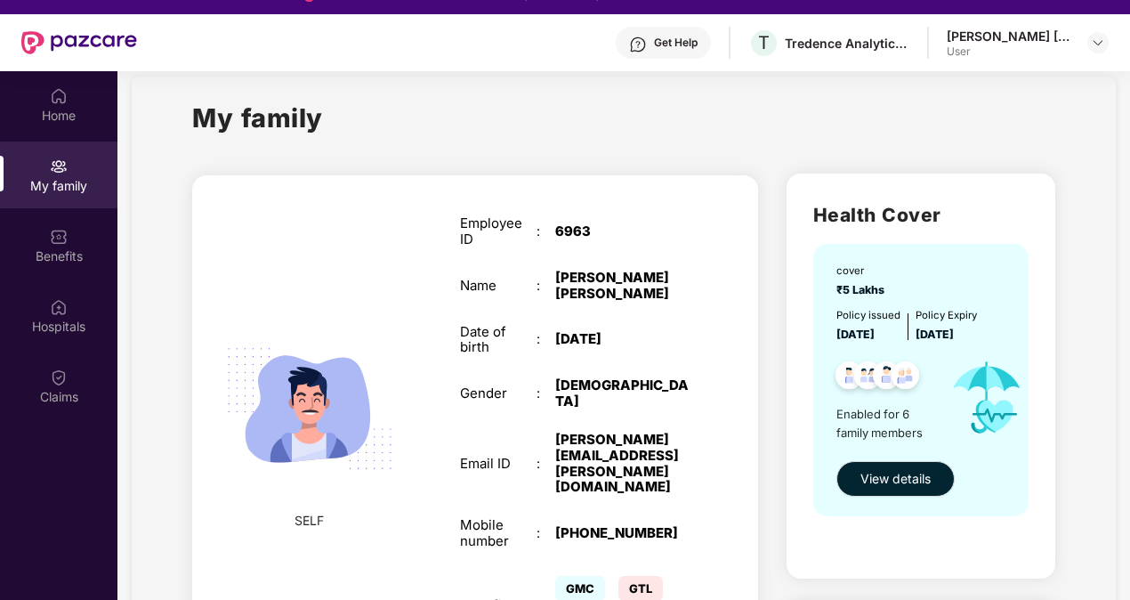
scroll to position [0, 0]
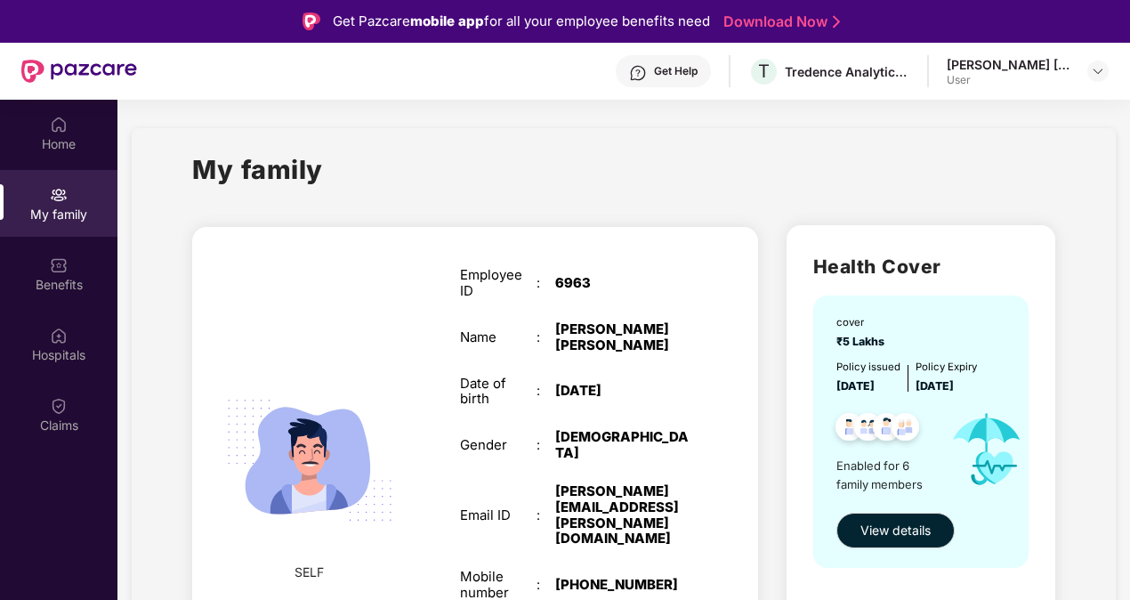
click at [671, 58] on div "Get Help" at bounding box center [663, 71] width 95 height 32
click at [394, 160] on div "My family" at bounding box center [623, 180] width 863 height 61
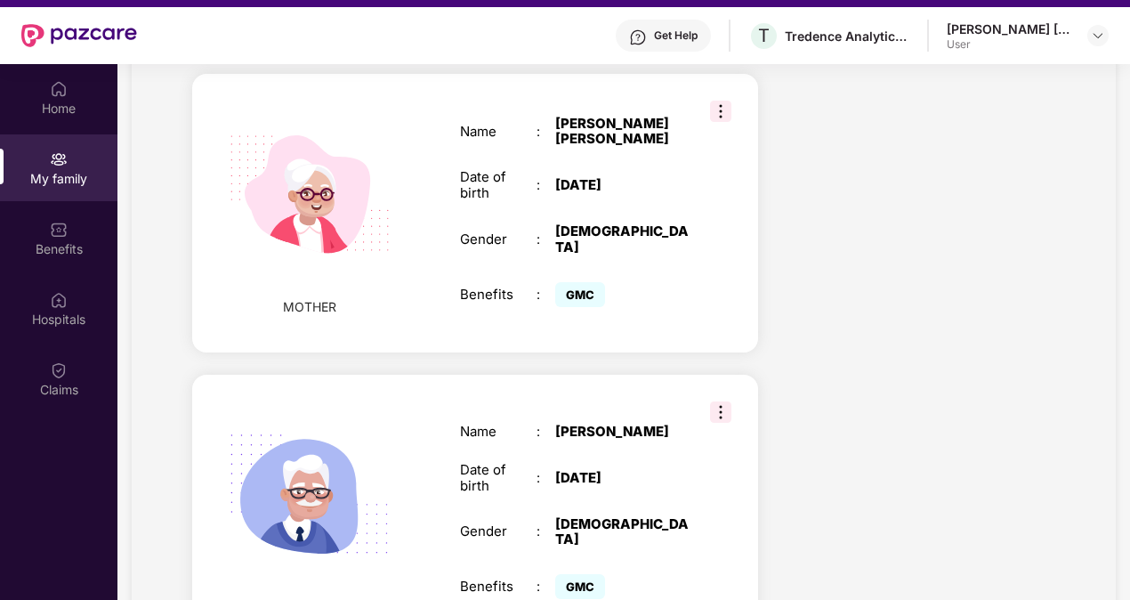
scroll to position [100, 0]
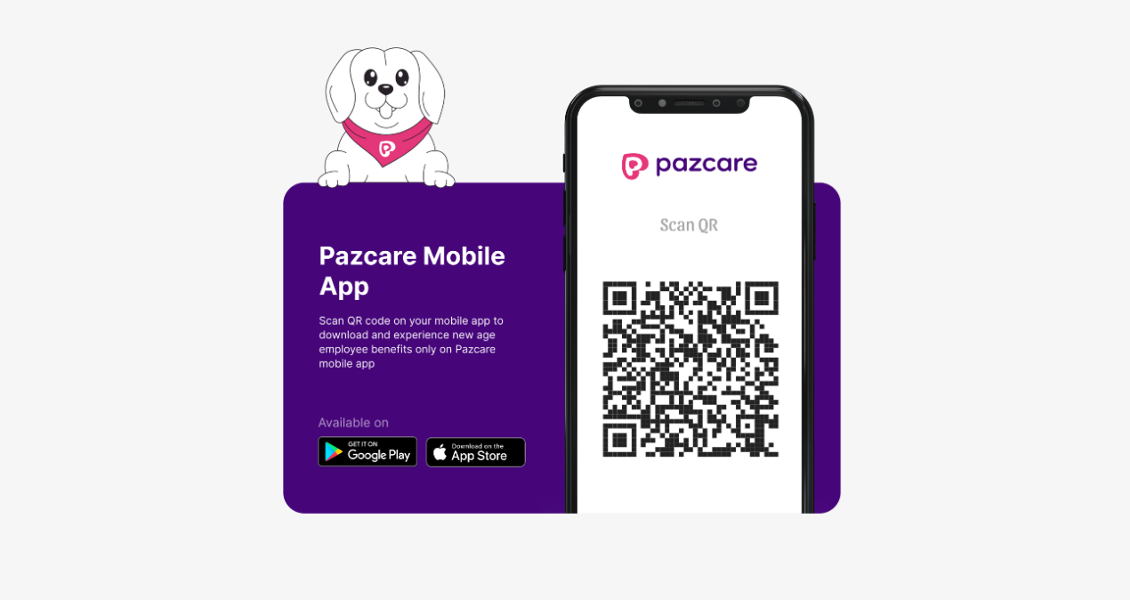
click at [898, 261] on div at bounding box center [565, 300] width 1130 height 600
click at [865, 222] on div at bounding box center [565, 300] width 1130 height 600
click at [699, 340] on img at bounding box center [565, 300] width 565 height 506
